Goal: Information Seeking & Learning: Learn about a topic

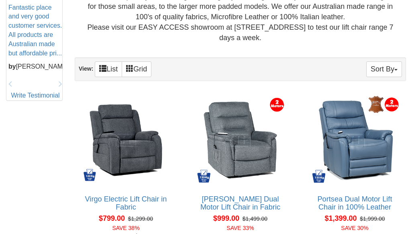
scroll to position [410, 0]
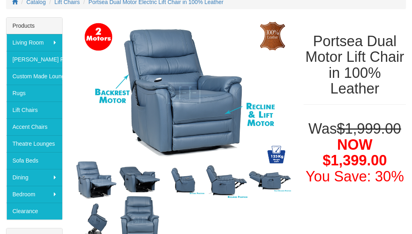
scroll to position [119, 0]
click at [98, 189] on img at bounding box center [96, 180] width 43 height 45
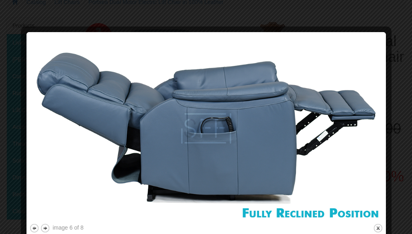
click at [49, 229] on button "next" at bounding box center [45, 228] width 10 height 10
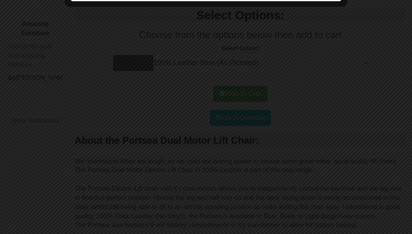
click at [279, 174] on div at bounding box center [206, 117] width 412 height 234
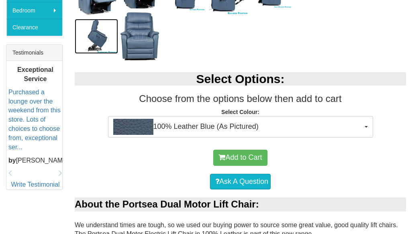
scroll to position [303, 0]
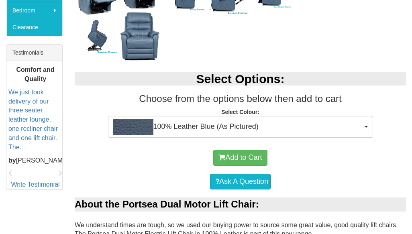
click at [365, 130] on button "100% Leather Blue (As Pictured)" at bounding box center [240, 127] width 265 height 22
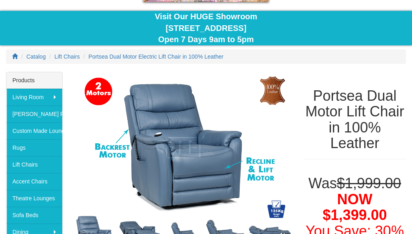
scroll to position [64, 0]
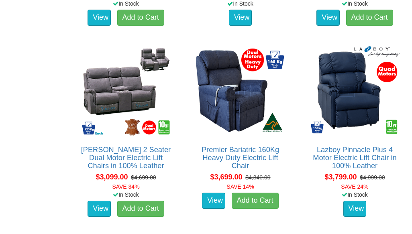
scroll to position [1607, 0]
